Goal: Information Seeking & Learning: Learn about a topic

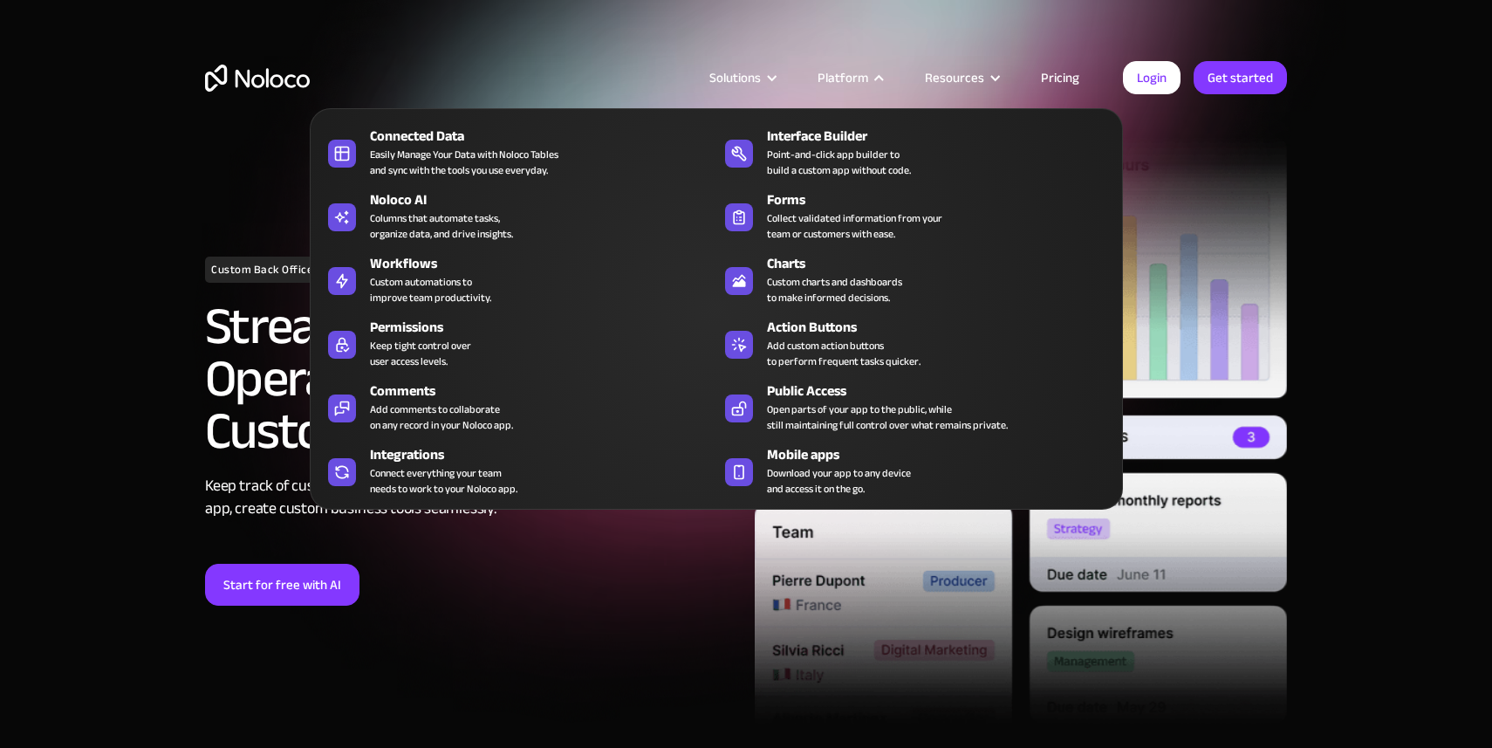
click at [874, 72] on div "Platform" at bounding box center [849, 77] width 107 height 23
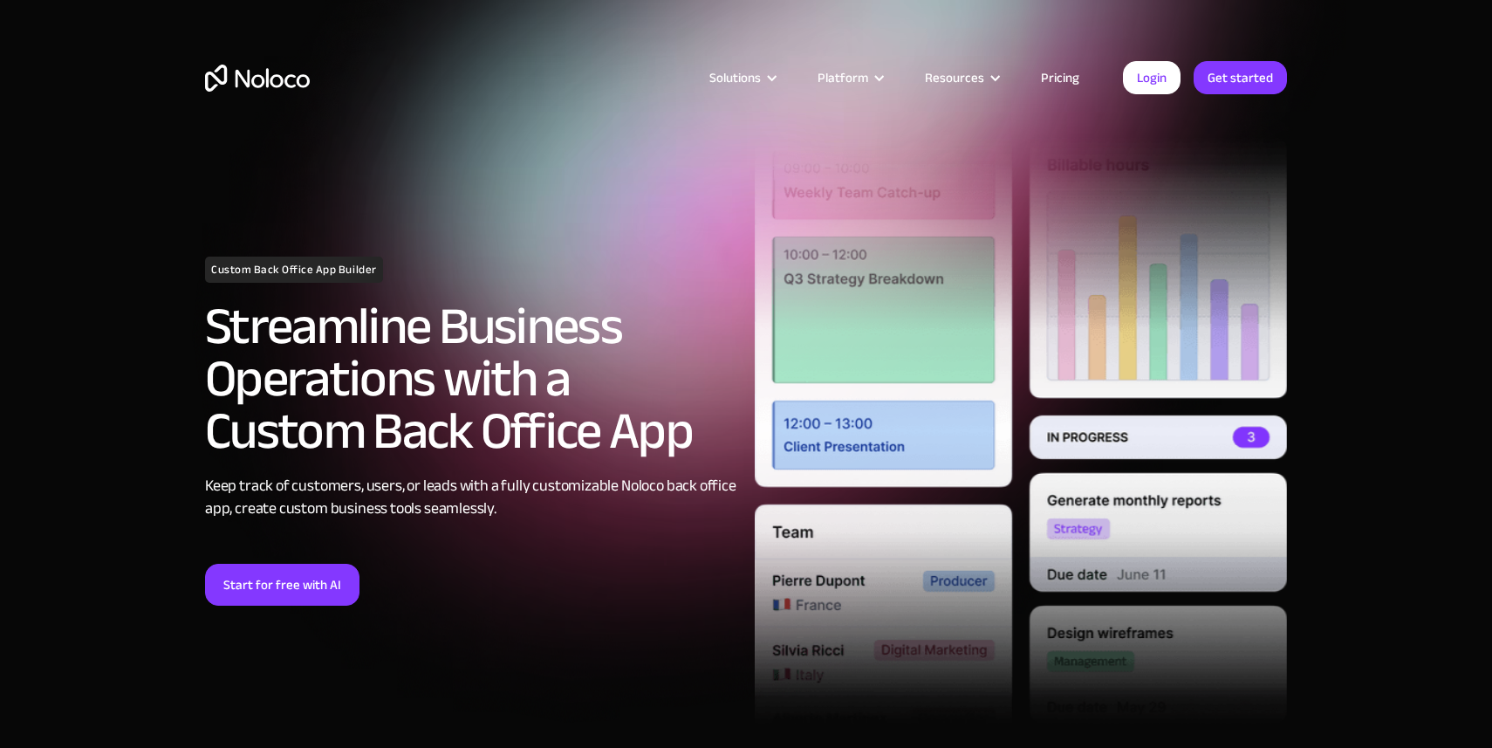
click at [874, 72] on div "Platform" at bounding box center [849, 77] width 107 height 23
click at [1478, 386] on section "Custom Back Office App Builder Streamline Business Operations with a Custom Bac…" at bounding box center [746, 417] width 1492 height 835
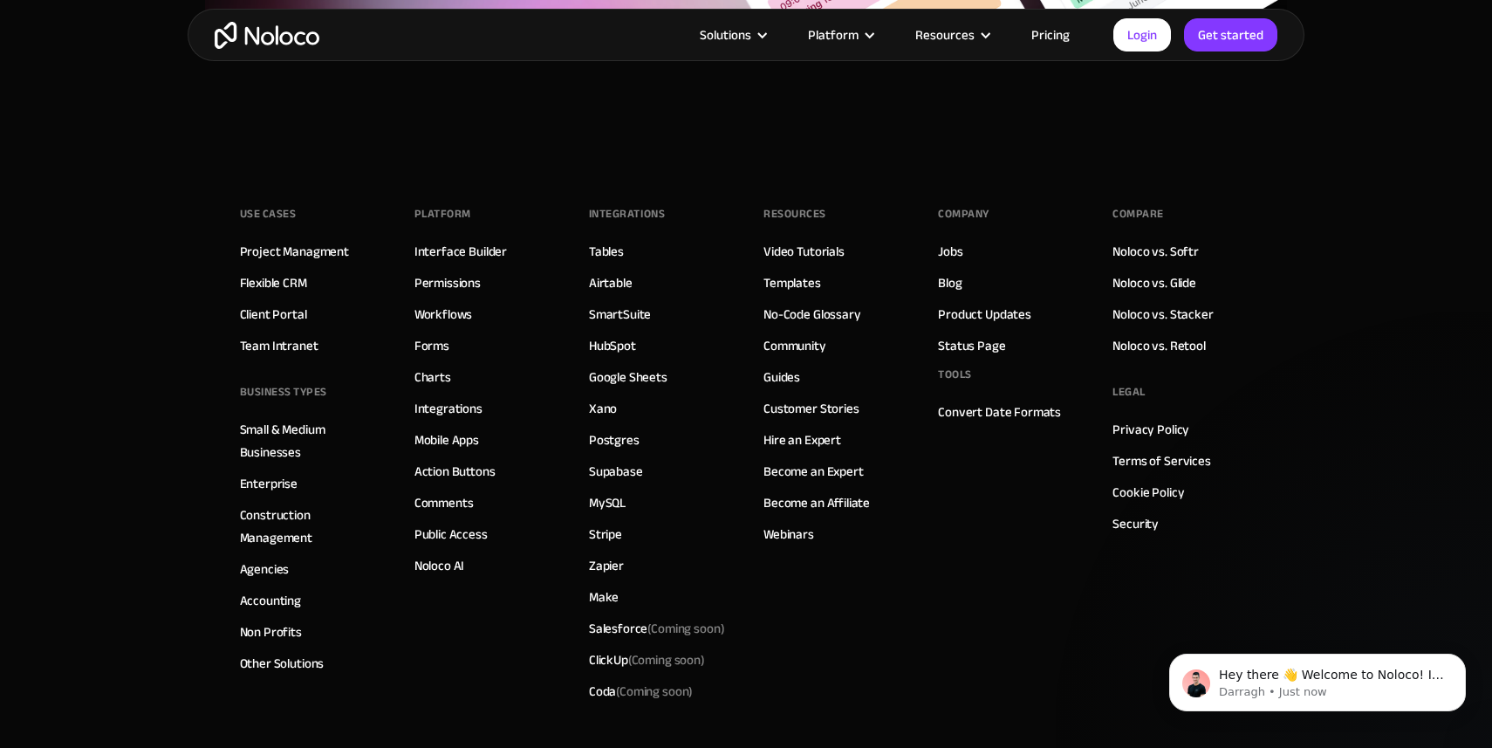
scroll to position [7311, 0]
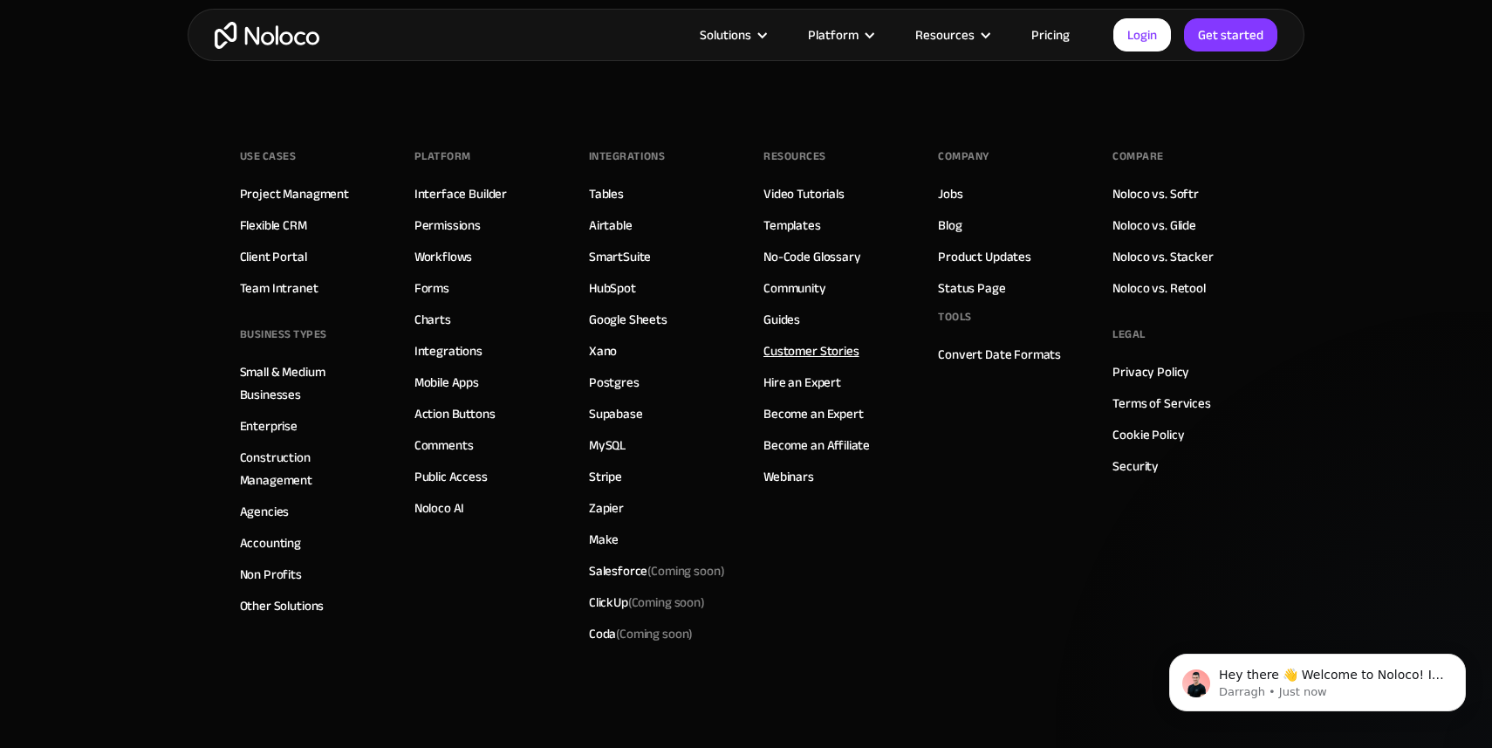
click at [835, 348] on link "Customer Stories" at bounding box center [812, 350] width 96 height 23
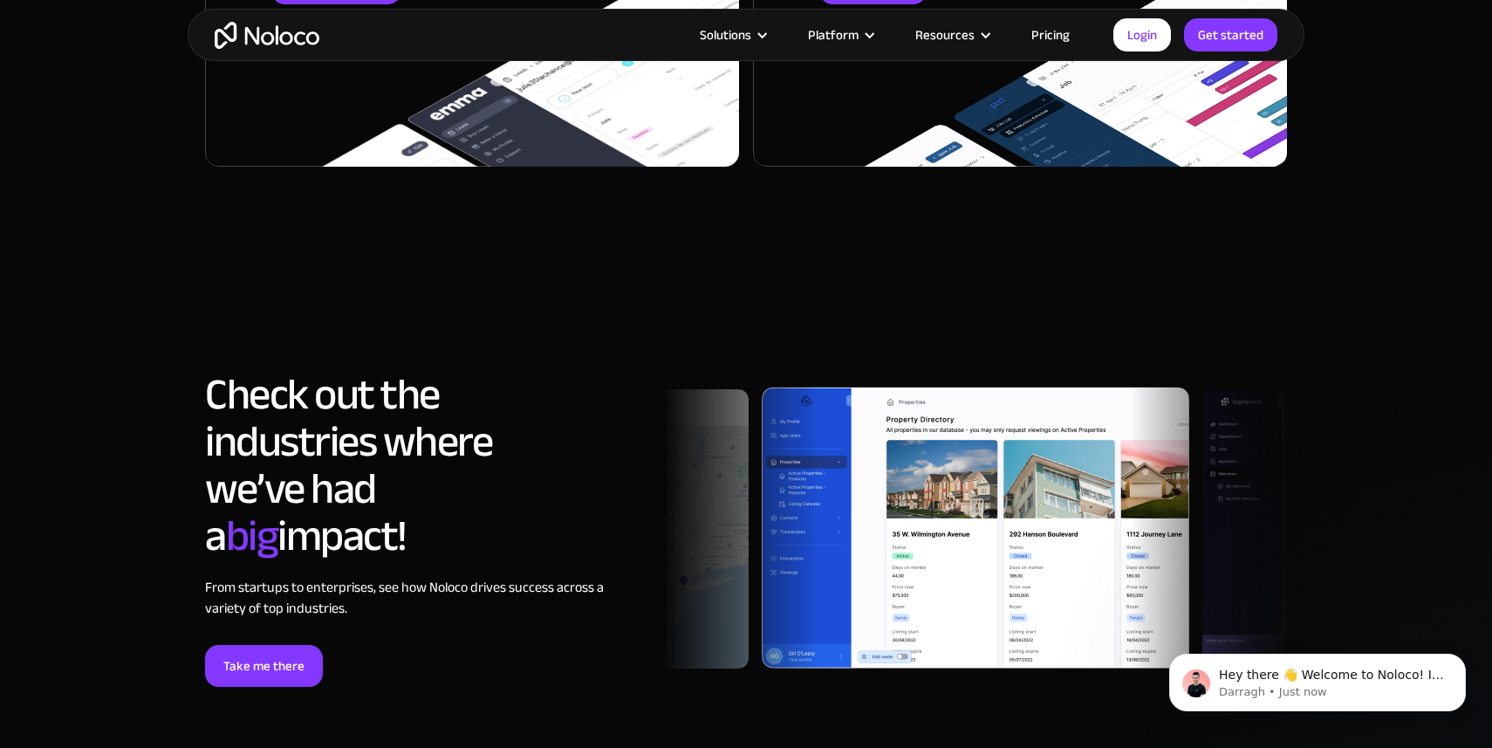
scroll to position [4937, 0]
